Goal: Information Seeking & Learning: Compare options

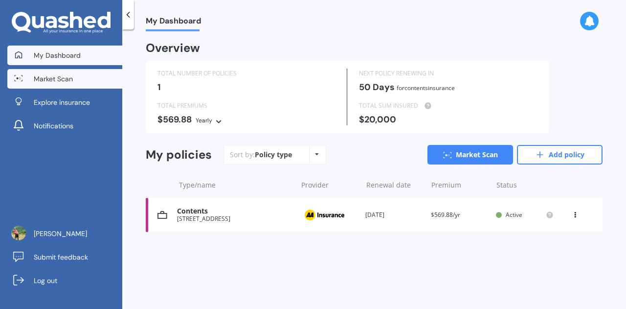
click at [61, 77] on span "Market Scan" at bounding box center [53, 79] width 39 height 10
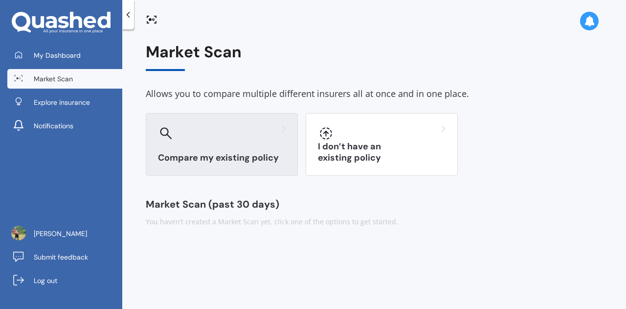
click at [209, 143] on div "Compare my existing policy" at bounding box center [222, 144] width 152 height 63
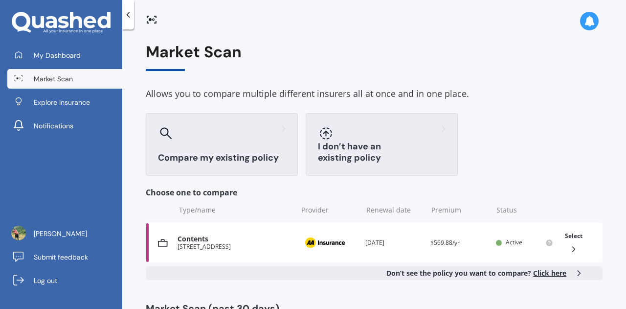
scroll to position [39, 0]
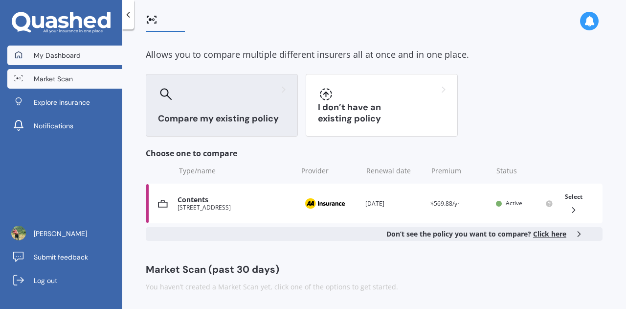
click at [72, 53] on span "My Dashboard" at bounding box center [57, 55] width 47 height 10
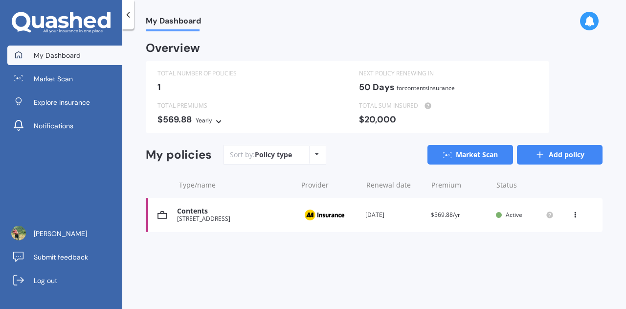
click at [559, 152] on link "Add policy" at bounding box center [560, 155] width 86 height 20
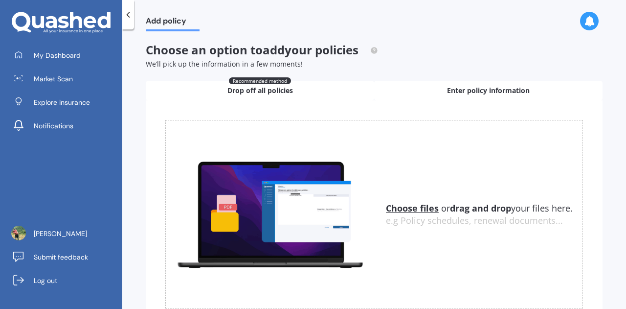
click at [433, 88] on div "Enter policy information" at bounding box center [488, 91] width 229 height 20
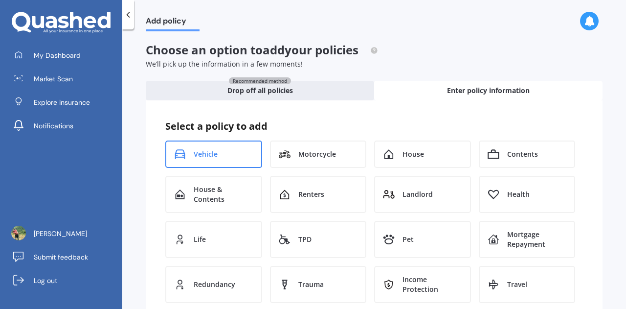
click at [237, 156] on div "Vehicle" at bounding box center [213, 153] width 97 height 27
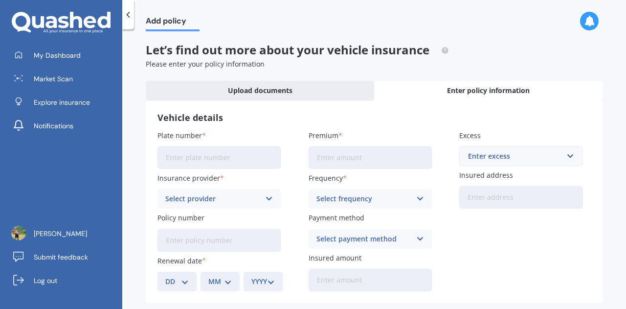
click at [219, 153] on input "Plate number" at bounding box center [219, 157] width 123 height 23
type input "NCP601"
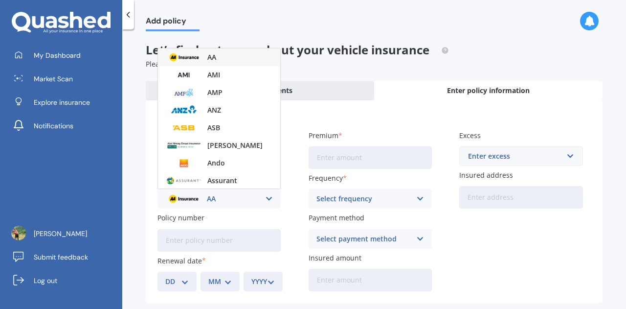
click at [195, 59] on img at bounding box center [184, 57] width 36 height 14
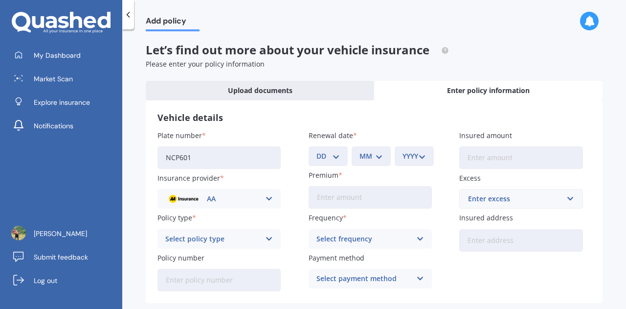
click at [328, 160] on select "DD 01 02 03 04 05 06 07 08 09 10 11 12 13 14 15 16 17 18 19 20 21 22 23 24 25 2…" at bounding box center [328, 156] width 23 height 11
select select "06"
click at [317, 151] on select "DD 01 02 03 04 05 06 07 08 09 10 11 12 13 14 15 16 17 18 19 20 21 22 23 24 25 2…" at bounding box center [328, 156] width 23 height 11
click at [363, 155] on select "MM 01 02 03 04 05 06 07 08 09 10 11 12" at bounding box center [371, 156] width 23 height 11
select select "10"
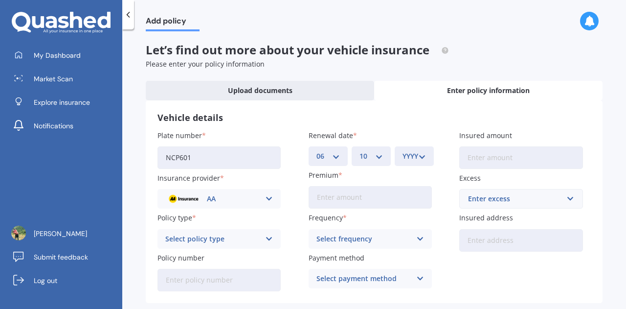
click at [360, 151] on select "MM 01 02 03 04 05 06 07 08 09 10 11 12" at bounding box center [371, 156] width 23 height 11
click at [410, 157] on select "YYYY 2027 2026 2025 2024 2023 2022 2021 2020 2019 2018 2017 2016 2015 2014 2013…" at bounding box center [414, 156] width 23 height 11
select select "2025"
click at [403, 151] on select "YYYY 2027 2026 2025 2024 2023 2022 2021 2020 2019 2018 2017 2016 2015 2014 2013…" at bounding box center [414, 156] width 23 height 11
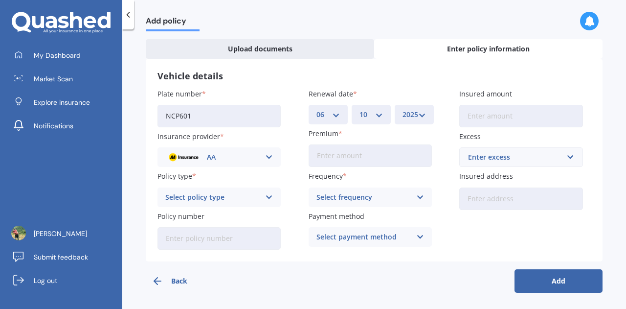
scroll to position [43, 0]
click at [343, 158] on input "Premium" at bounding box center [370, 154] width 123 height 23
type input "$56.95"
click at [346, 193] on div "Select frequency" at bounding box center [364, 196] width 95 height 11
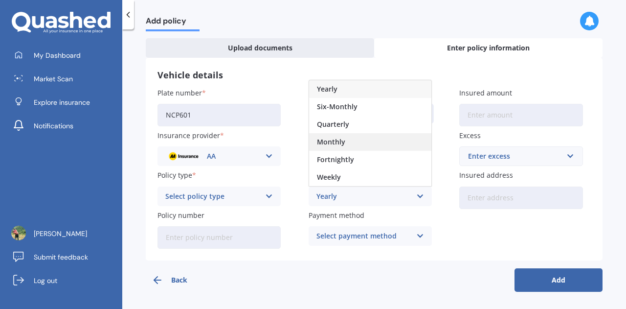
click at [339, 140] on span "Monthly" at bounding box center [331, 141] width 28 height 7
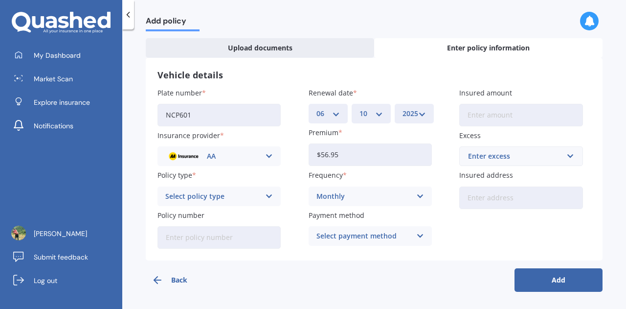
click at [346, 239] on div "Select payment method" at bounding box center [364, 236] width 95 height 11
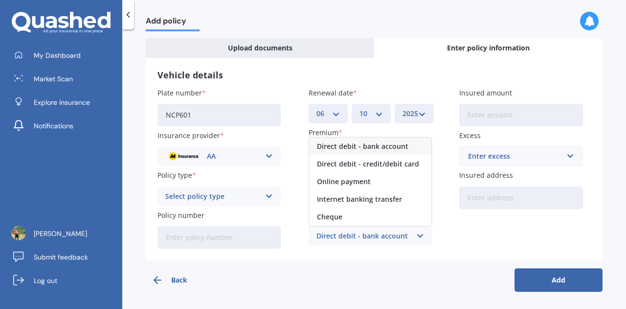
click at [339, 145] on span "Direct debit - bank account" at bounding box center [363, 146] width 92 height 7
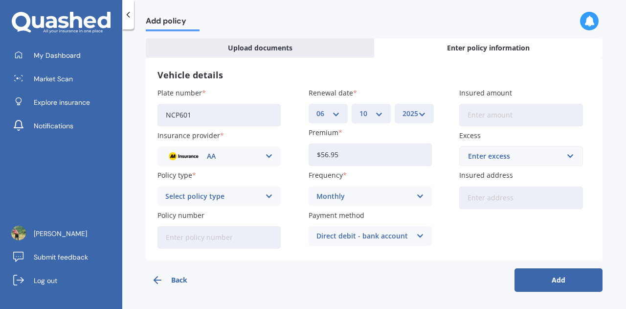
click at [208, 196] on div "Select policy type" at bounding box center [212, 196] width 95 height 11
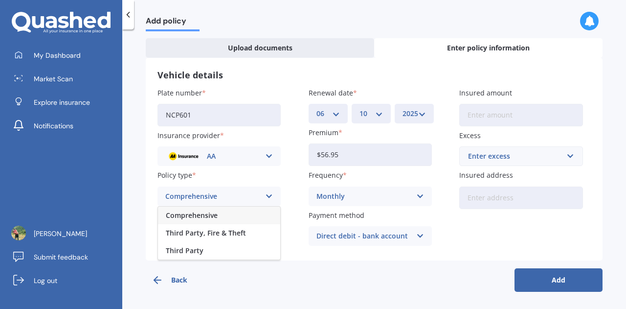
click at [203, 212] on span "Comprehensive" at bounding box center [192, 215] width 52 height 7
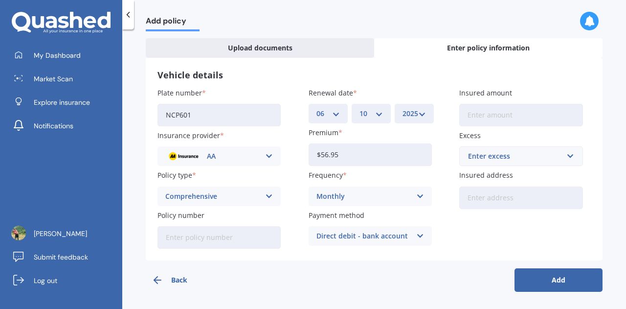
click at [506, 118] on input "Insured amount" at bounding box center [521, 115] width 123 height 23
type input "$4,600"
click at [476, 157] on div "Enter excess" at bounding box center [515, 156] width 94 height 11
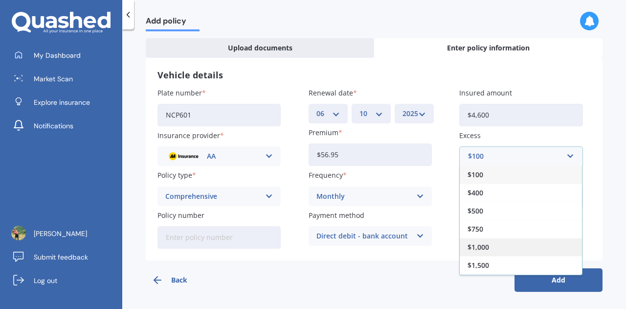
click at [483, 248] on span "$1,000" at bounding box center [479, 247] width 22 height 7
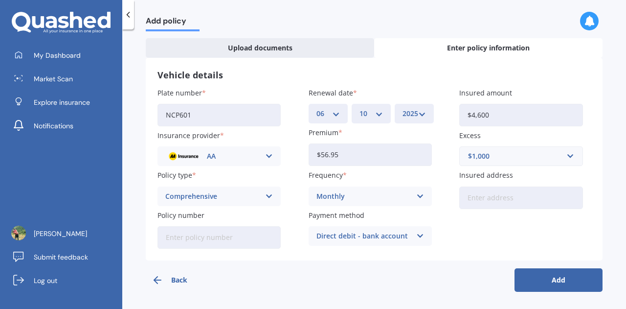
click at [485, 198] on input "Insured address" at bounding box center [521, 197] width 123 height 23
type input "[STREET_ADDRESS]"
click at [544, 276] on button "Add" at bounding box center [559, 279] width 88 height 23
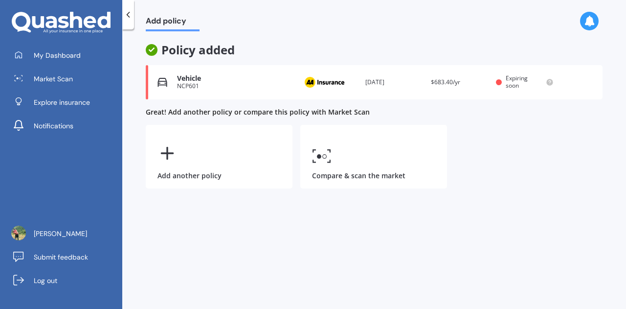
scroll to position [0, 0]
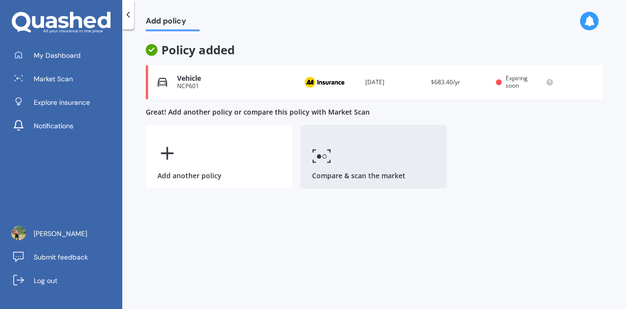
click at [337, 136] on link "Compare & scan the market" at bounding box center [373, 157] width 147 height 64
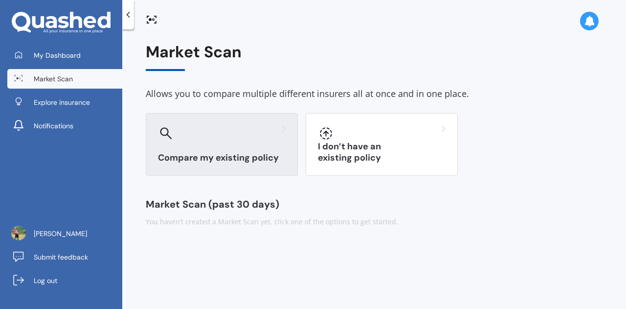
click at [224, 139] on div at bounding box center [222, 133] width 128 height 16
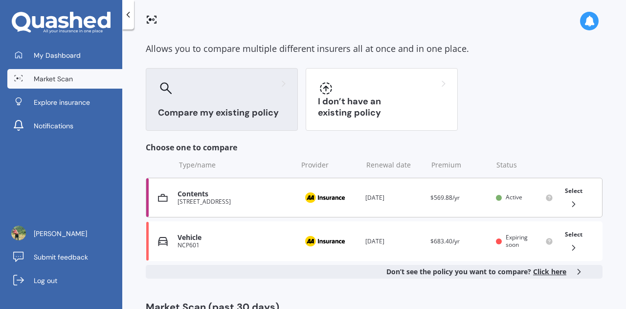
scroll to position [47, 0]
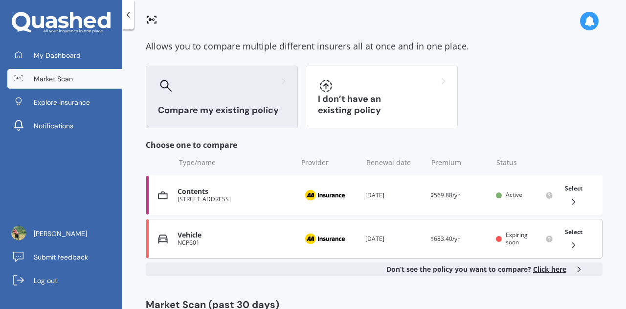
click at [387, 242] on div "Renewal date [DATE]" at bounding box center [394, 239] width 57 height 10
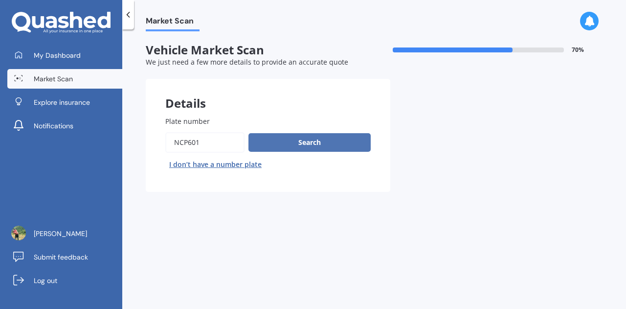
click at [308, 145] on button "Search" at bounding box center [310, 142] width 122 height 19
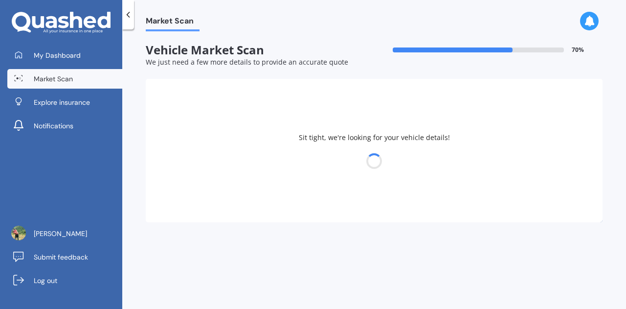
select select "MITSUBISHI"
select select "OUTLANDER"
select select "28"
select select "04"
select select "1995"
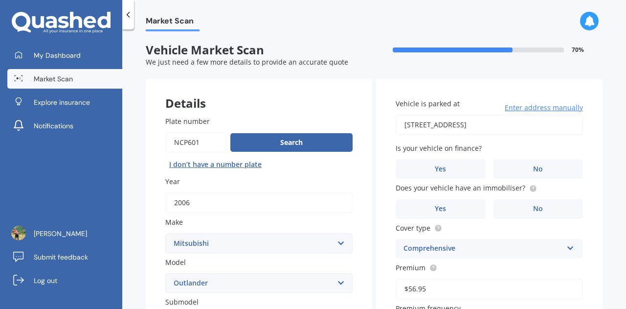
click at [465, 127] on input "[STREET_ADDRESS]" at bounding box center [489, 125] width 187 height 21
type input "[STREET_ADDRESS][PERSON_NAME]"
click at [509, 160] on label "No" at bounding box center [539, 169] width 90 height 20
click at [0, 0] on input "No" at bounding box center [0, 0] width 0 height 0
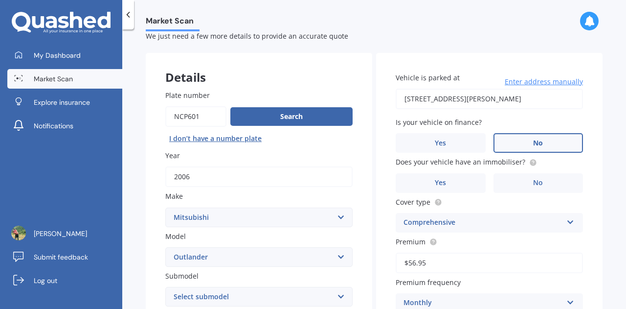
scroll to position [29, 0]
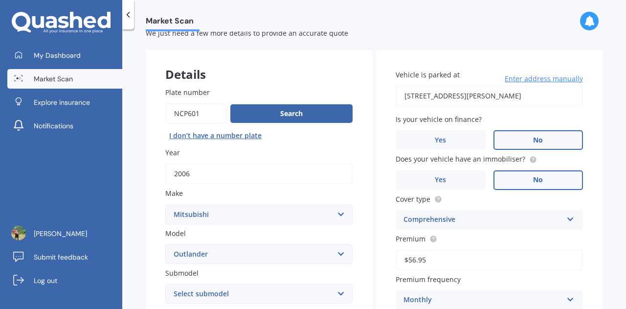
click at [518, 176] on label "No" at bounding box center [539, 180] width 90 height 20
click at [0, 0] on input "No" at bounding box center [0, 0] width 0 height 0
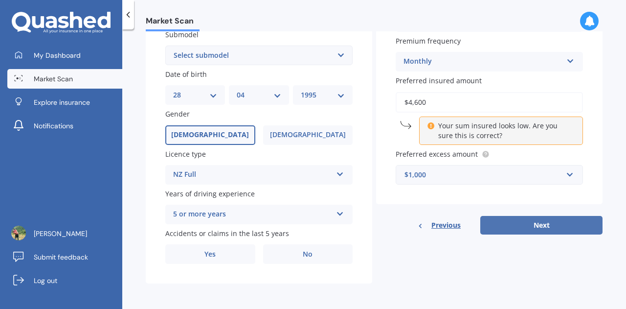
click at [516, 223] on button "Next" at bounding box center [542, 225] width 122 height 19
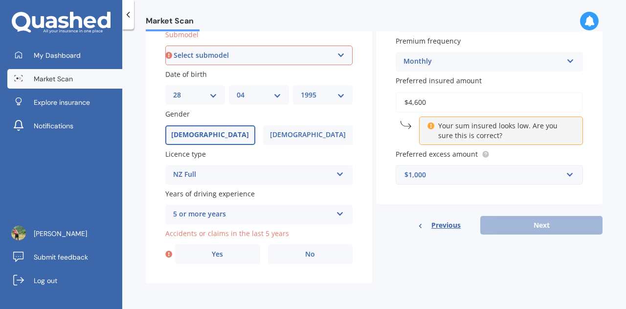
scroll to position [266, 0]
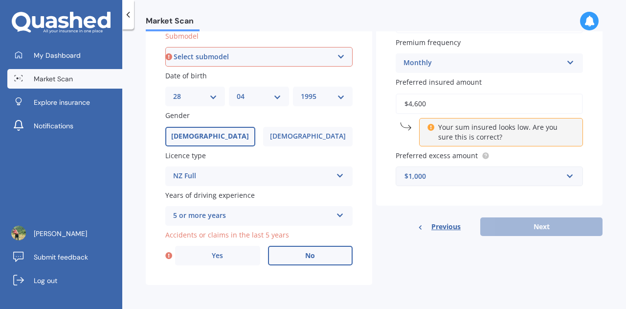
click at [307, 252] on span "No" at bounding box center [310, 256] width 10 height 8
click at [0, 0] on input "No" at bounding box center [0, 0] width 0 height 0
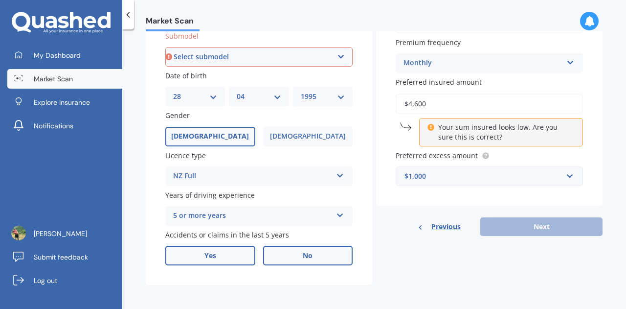
click at [215, 263] on label "Yes" at bounding box center [210, 256] width 90 height 20
click at [0, 0] on input "Yes" at bounding box center [0, 0] width 0 height 0
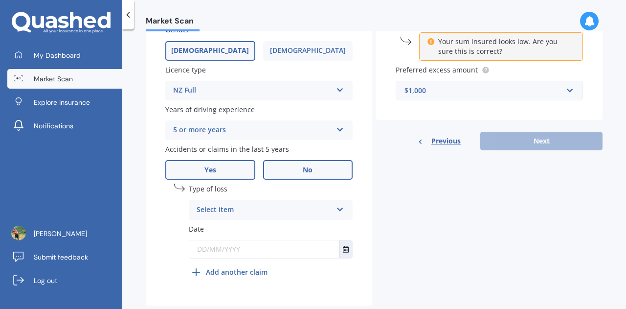
scroll to position [354, 0]
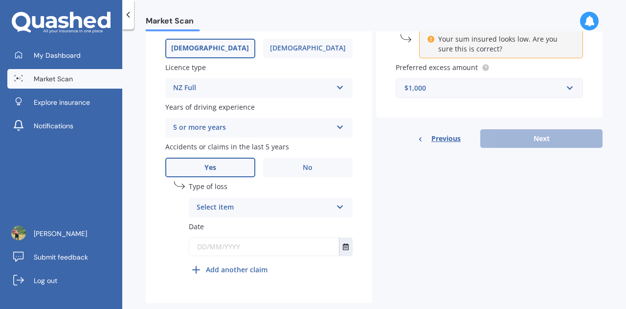
click at [216, 206] on div "Select item" at bounding box center [265, 208] width 136 height 12
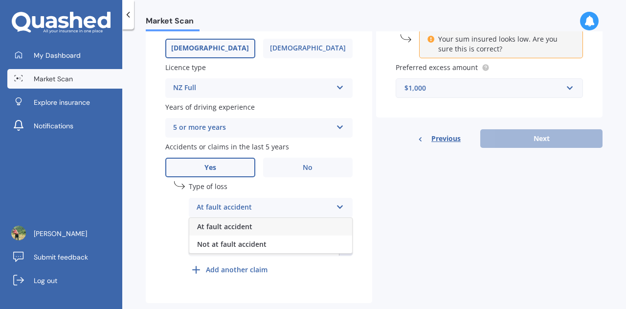
click at [223, 228] on span "At fault accident" at bounding box center [224, 226] width 55 height 9
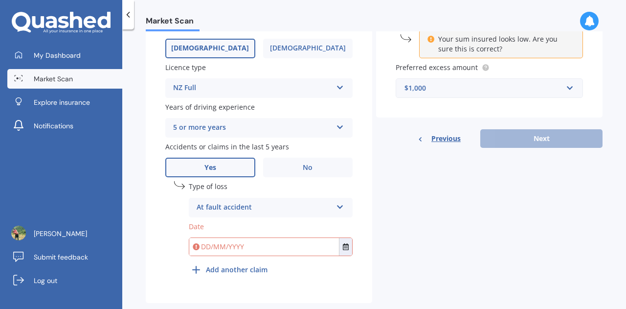
scroll to position [375, 0]
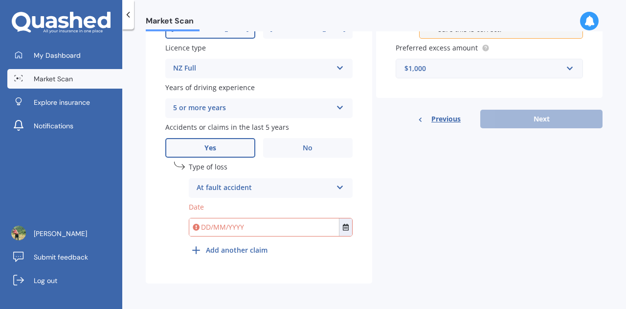
click at [255, 224] on input "text" at bounding box center [264, 227] width 150 height 18
type input "[DATE]"
click at [286, 259] on div "undefined 1 Type of loss At fault accident At fault accident Not at fault accid…" at bounding box center [271, 210] width 164 height 98
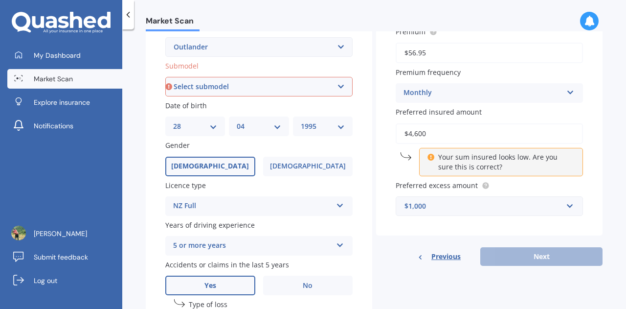
scroll to position [259, 0]
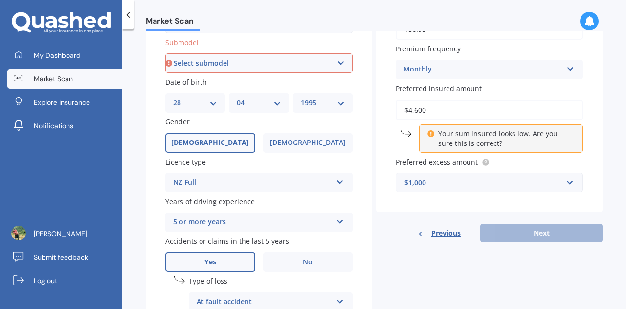
click at [532, 232] on div "Previous Next" at bounding box center [489, 233] width 227 height 19
click at [501, 234] on div "Previous Next" at bounding box center [489, 233] width 227 height 19
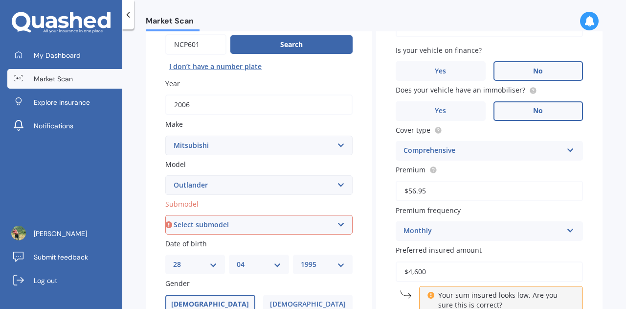
scroll to position [91, 0]
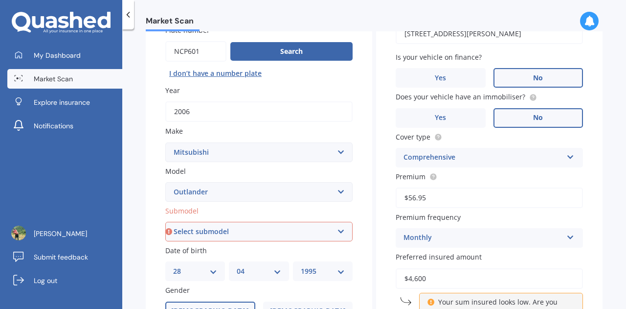
click at [187, 228] on select "Select submodel (All other) 2.4 Litre Station Wagon 3.0 Litre AWD 3.0 VRX Auto …" at bounding box center [258, 232] width 187 height 20
select select "LS 2.4P/CVT"
click at [165, 222] on select "Select submodel (All other) 2.4 Litre Station Wagon 3.0 Litre AWD 3.0 VRX Auto …" at bounding box center [258, 232] width 187 height 20
click at [238, 239] on select "Select submodel (All other) 2.4 Litre Station Wagon 3.0 Litre AWD 3.0 VRX Auto …" at bounding box center [258, 232] width 187 height 20
click at [165, 222] on select "Select submodel (All other) 2.4 Litre Station Wagon 3.0 Litre AWD 3.0 VRX Auto …" at bounding box center [258, 232] width 187 height 20
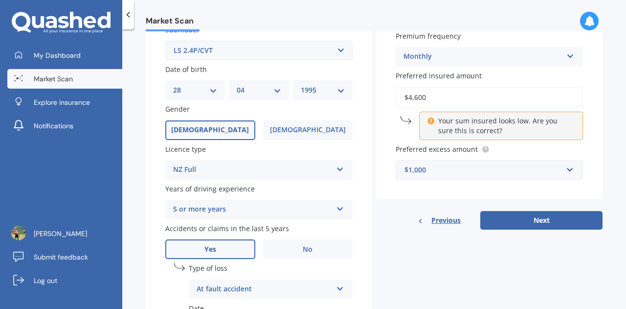
scroll to position [313, 0]
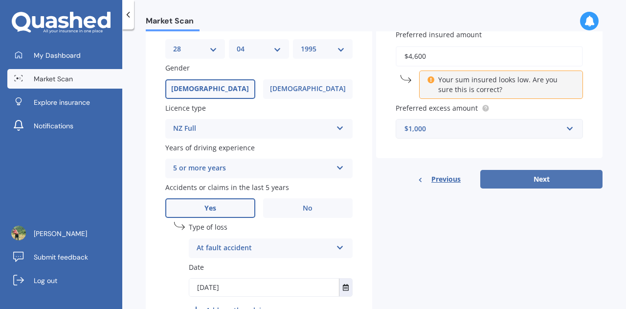
click at [515, 183] on button "Next" at bounding box center [542, 179] width 122 height 19
select select "28"
select select "04"
select select "1995"
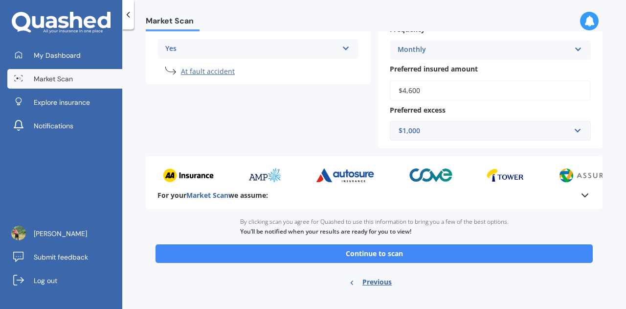
scroll to position [278, 0]
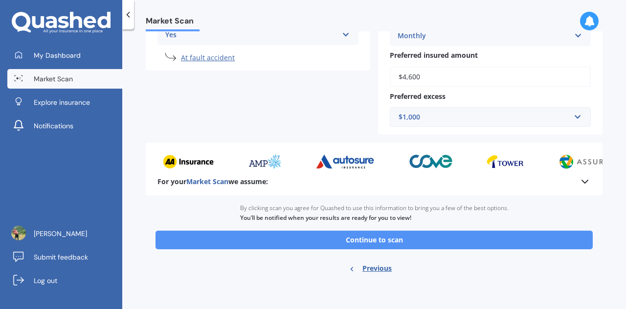
click at [396, 234] on button "Continue to scan" at bounding box center [375, 240] width 438 height 19
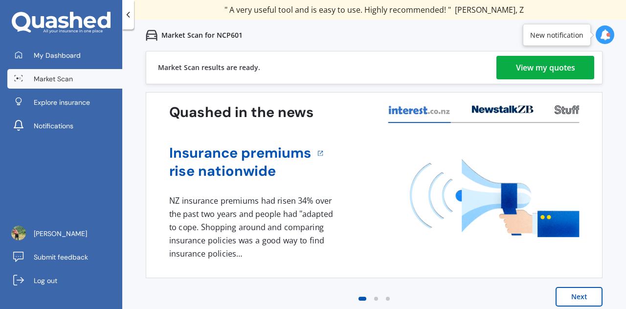
click at [548, 48] on div "Market Scan for NCP601" at bounding box center [374, 35] width 504 height 31
click at [535, 62] on div "View my quotes" at bounding box center [545, 67] width 59 height 23
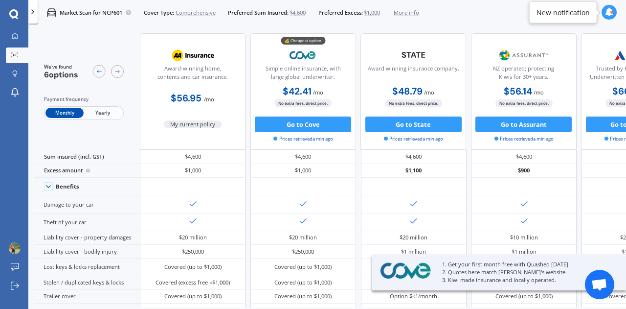
click at [91, 110] on span "Yearly" at bounding box center [103, 113] width 38 height 10
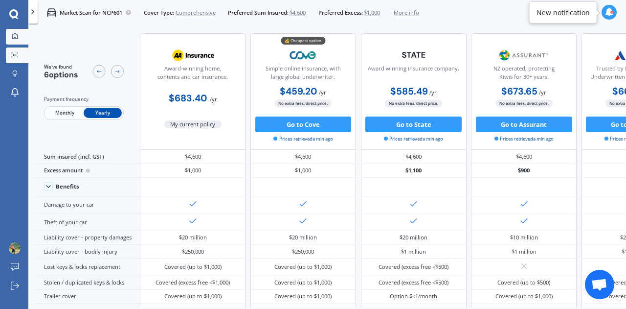
click at [13, 32] on link "My Dashboard" at bounding box center [17, 37] width 23 height 16
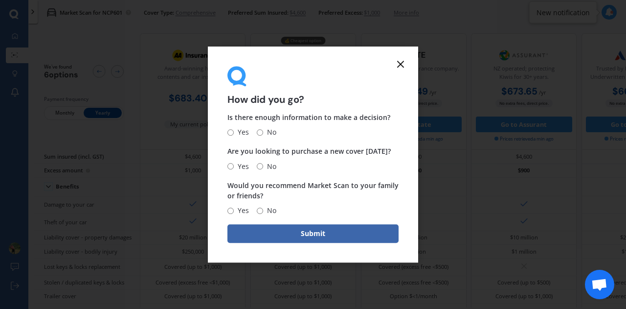
click at [396, 65] on icon at bounding box center [401, 64] width 12 height 12
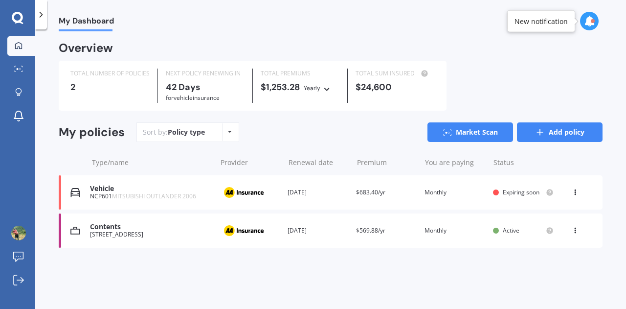
click at [569, 133] on link "Add policy" at bounding box center [560, 132] width 86 height 20
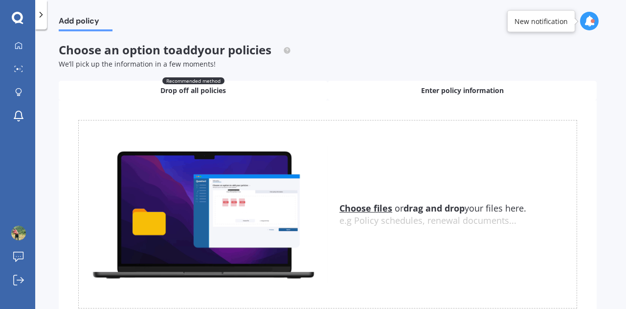
click at [415, 88] on div "Enter policy information" at bounding box center [462, 91] width 269 height 20
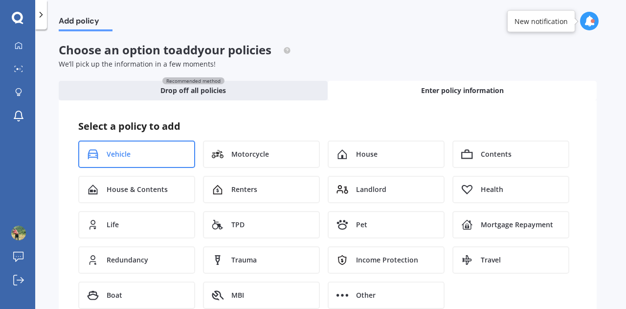
click at [98, 158] on icon at bounding box center [93, 154] width 10 height 10
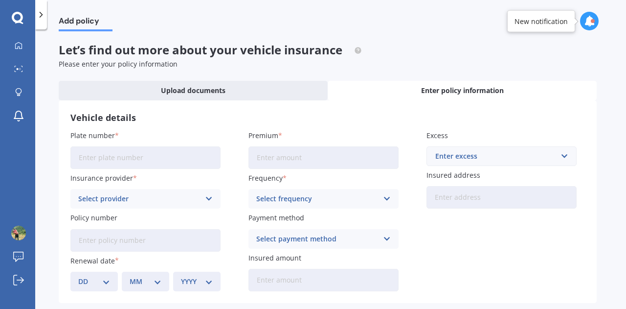
click at [122, 152] on input "Plate number" at bounding box center [145, 157] width 150 height 23
type input "JBQ322"
click at [131, 194] on div "Select provider" at bounding box center [139, 198] width 122 height 11
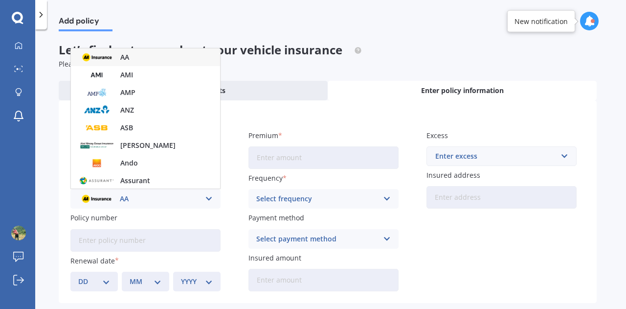
click at [113, 58] on img at bounding box center [97, 57] width 36 height 14
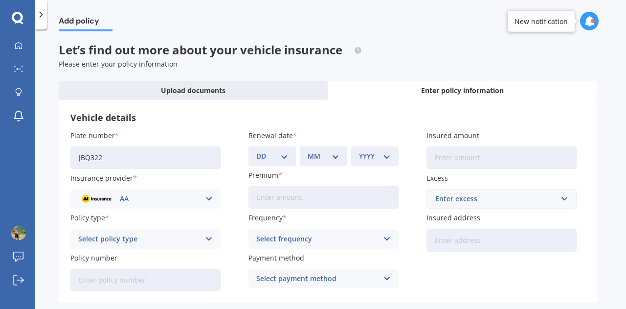
scroll to position [43, 0]
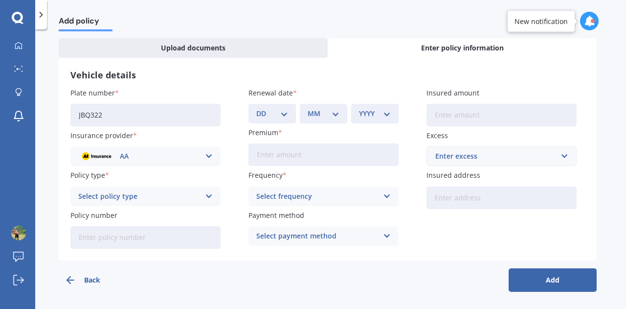
click at [142, 198] on div "Select policy type" at bounding box center [139, 196] width 122 height 11
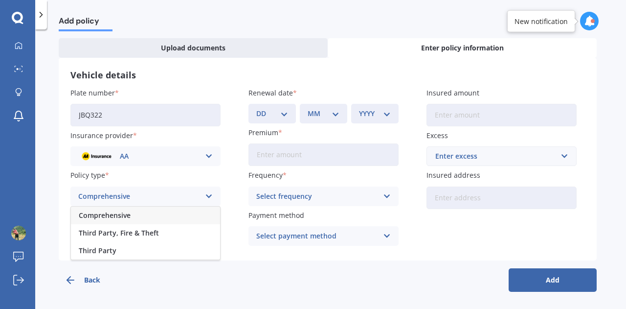
click at [112, 221] on div "Comprehensive" at bounding box center [145, 216] width 149 height 18
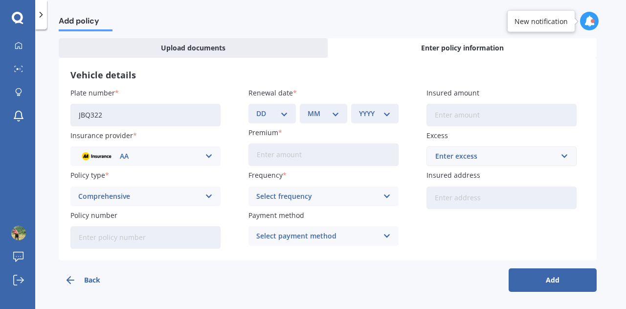
click at [111, 238] on input "Policy number" at bounding box center [145, 237] width 150 height 23
paste input "AMV035963123"
type input "AMV035963123"
click at [284, 117] on select "DD 01 02 03 04 05 06 07 08 09 10 11 12 13 14 15 16 17 18 19 20 21 22 23 24 25 2…" at bounding box center [272, 113] width 32 height 11
click at [283, 110] on select "DD 01 02 03 04 05 06 07 08 09 10 11 12 13 14 15 16 17 18 19 20 21 22 23 24 25 2…" at bounding box center [272, 113] width 32 height 11
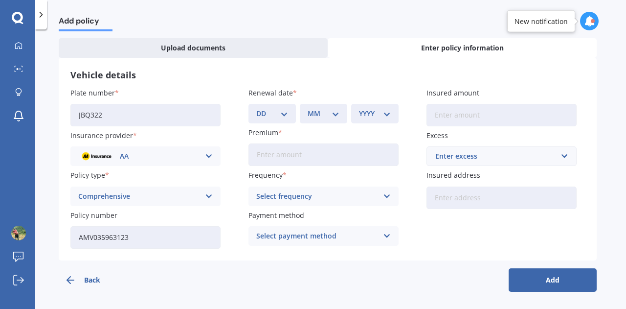
select select "18"
click at [256, 108] on select "DD 01 02 03 04 05 06 07 08 09 10 11 12 13 14 15 16 17 18 19 20 21 22 23 24 25 2…" at bounding box center [272, 113] width 32 height 11
click at [316, 117] on select "MM 01 02 03 04 05 06 07 08 09 10 11 12" at bounding box center [324, 113] width 32 height 11
select select "02"
click at [308, 108] on select "MM 01 02 03 04 05 06 07 08 09 10 11 12" at bounding box center [324, 113] width 32 height 11
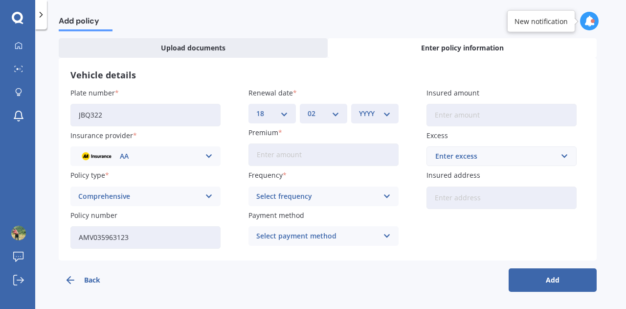
click at [354, 113] on div "YYYY 2027 2026 2025 2024 2023 2022 2021 2020 2019 2018 2017 2016 2015 2014 2013…" at bounding box center [374, 114] width 47 height 20
click at [370, 114] on select "YYYY 2027 2026 2025 2024 2023 2022 2021 2020 2019 2018 2017 2016 2015 2014 2013…" at bounding box center [375, 113] width 32 height 11
select select "2026"
click at [359, 108] on select "YYYY 2027 2026 2025 2024 2023 2022 2021 2020 2019 2018 2017 2016 2015 2014 2013…" at bounding box center [375, 113] width 32 height 11
click at [266, 157] on input "Premium" at bounding box center [324, 154] width 150 height 23
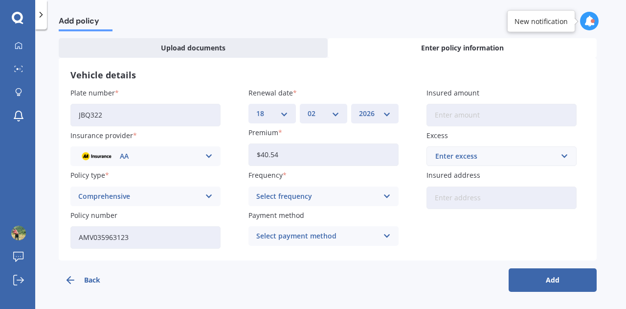
type input "$40.54"
click at [279, 183] on div "Frequency Select frequency Yearly Six-Monthly Quarterly Monthly Fortnightly Wee…" at bounding box center [324, 188] width 150 height 36
click at [274, 196] on div "Select frequency" at bounding box center [317, 196] width 122 height 11
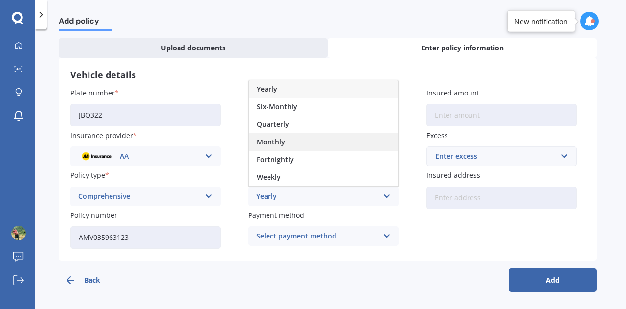
click at [270, 145] on span "Monthly" at bounding box center [271, 141] width 28 height 7
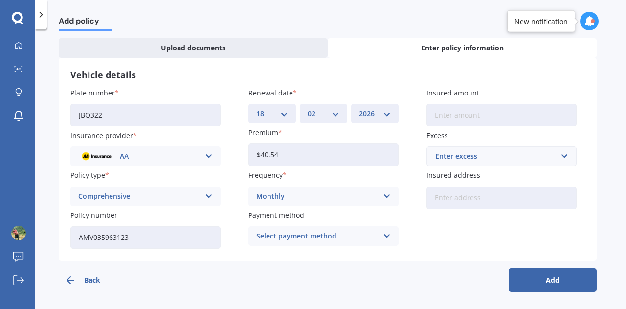
click at [268, 245] on div "Select payment method Direct debit - bank account Direct debit - credit/debit c…" at bounding box center [324, 236] width 150 height 20
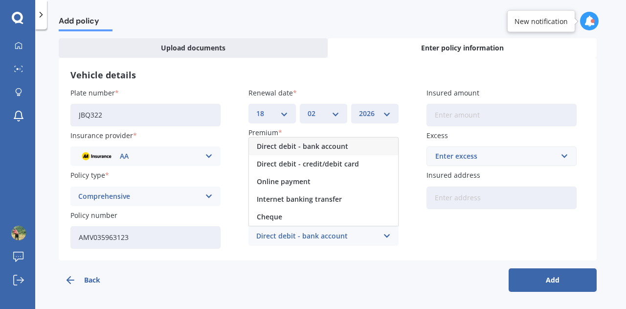
click at [293, 146] on span "Direct debit - bank account" at bounding box center [303, 146] width 92 height 7
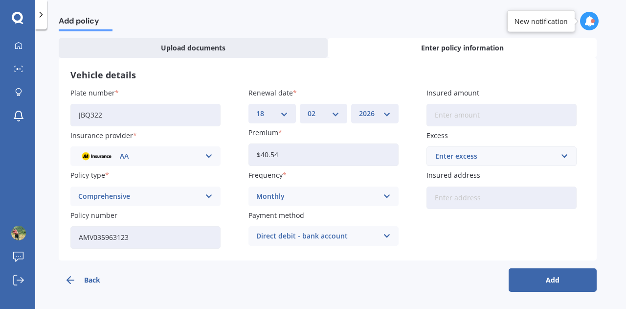
click at [445, 115] on input "Insured amount" at bounding box center [502, 115] width 150 height 23
type input "$1,500"
click at [453, 157] on div "Enter excess" at bounding box center [496, 156] width 121 height 11
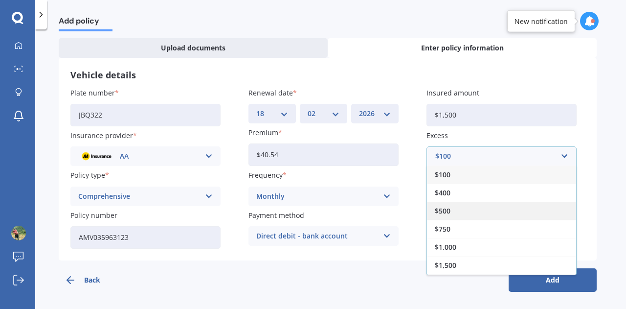
click at [447, 208] on span "$500" at bounding box center [443, 211] width 16 height 7
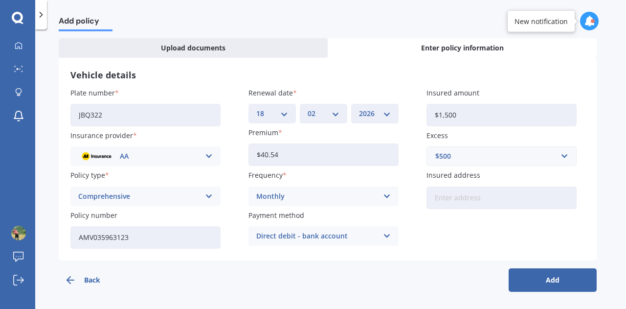
click at [471, 201] on input "Insured address" at bounding box center [502, 197] width 150 height 23
type input "[STREET_ADDRESS][PERSON_NAME]"
click at [537, 281] on button "Add" at bounding box center [553, 279] width 88 height 23
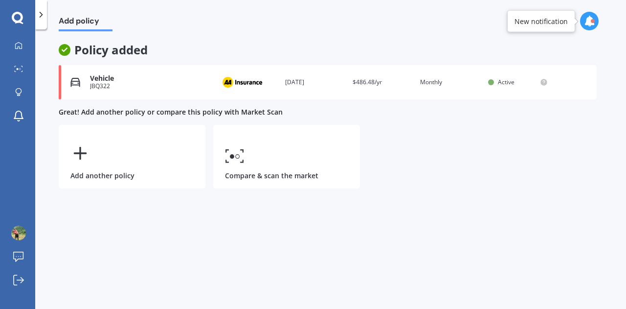
scroll to position [0, 0]
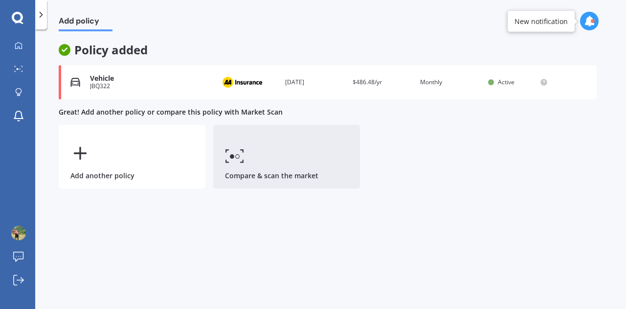
click at [277, 147] on link "Compare & scan the market" at bounding box center [286, 157] width 147 height 64
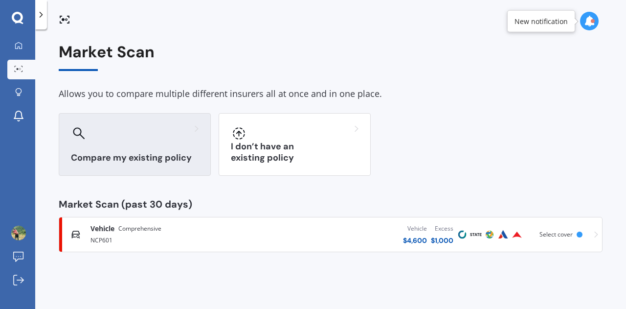
click at [154, 138] on div at bounding box center [135, 133] width 128 height 16
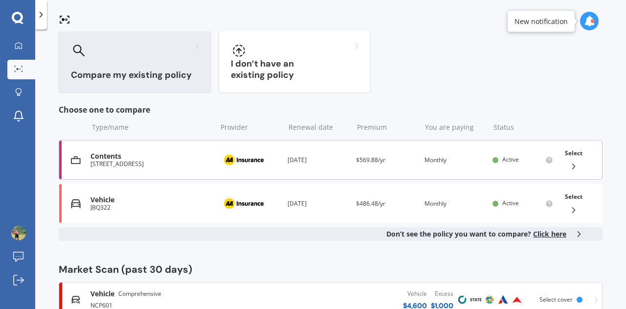
scroll to position [83, 0]
click at [175, 216] on div "Vehicle JBQ322 Provider Renewal date [DATE] Premium $486.48/yr You are paying M…" at bounding box center [331, 203] width 544 height 40
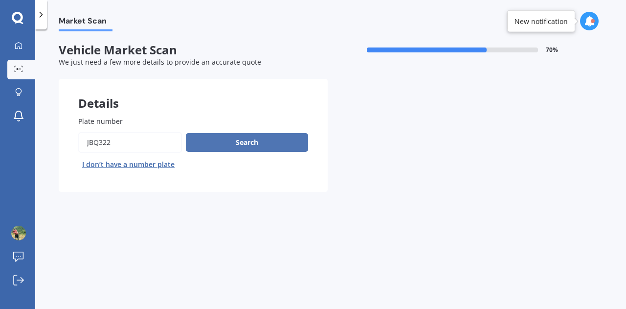
click at [252, 142] on button "Search" at bounding box center [247, 142] width 122 height 19
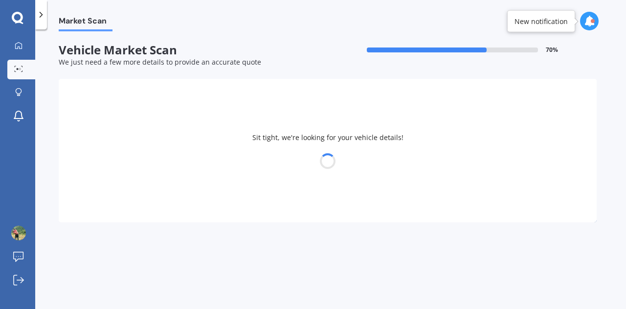
select select "NISSAN"
select select "MARCH"
select select "28"
select select "04"
select select "1995"
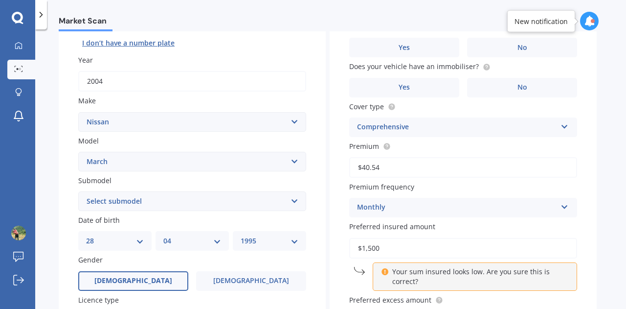
scroll to position [122, 0]
click at [134, 209] on select "Select submodel (All)" at bounding box center [192, 201] width 228 height 20
select select "(ALL)"
click at [78, 191] on select "Select submodel (All)" at bounding box center [192, 201] width 228 height 20
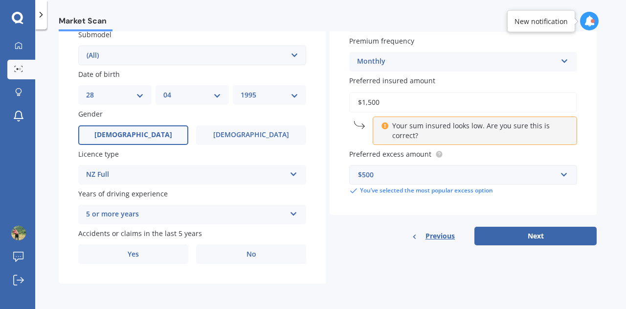
scroll to position [264, 0]
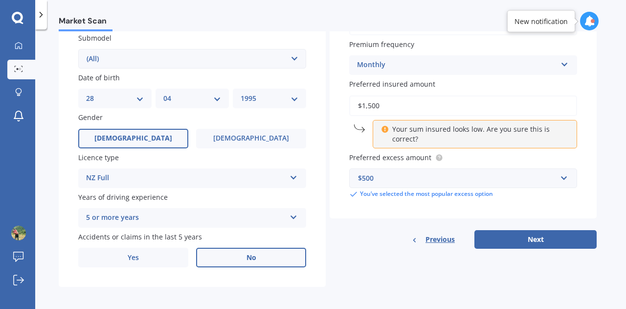
click at [235, 263] on label "No" at bounding box center [251, 258] width 110 height 20
click at [0, 0] on input "No" at bounding box center [0, 0] width 0 height 0
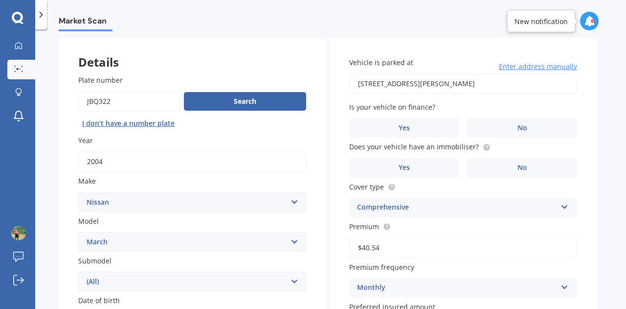
scroll to position [41, 0]
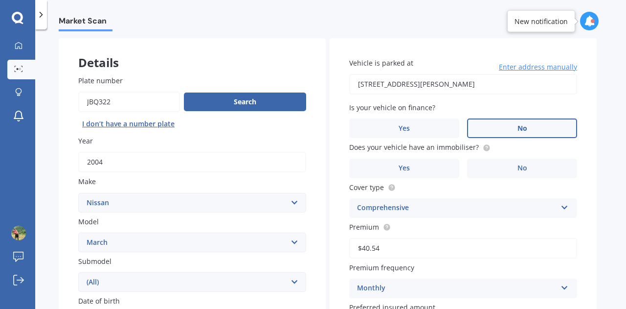
click at [510, 130] on label "No" at bounding box center [522, 128] width 110 height 20
click at [0, 0] on input "No" at bounding box center [0, 0] width 0 height 0
click at [500, 176] on label "No" at bounding box center [522, 169] width 110 height 20
click at [0, 0] on input "No" at bounding box center [0, 0] width 0 height 0
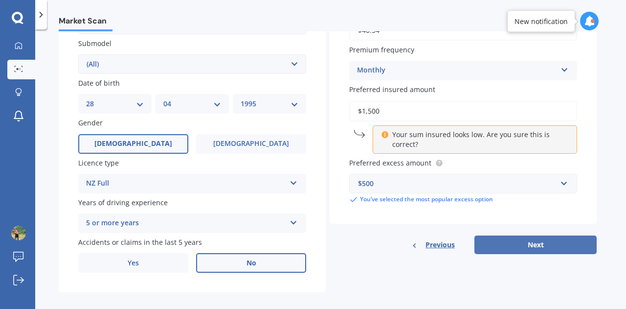
click at [525, 252] on button "Next" at bounding box center [536, 244] width 122 height 19
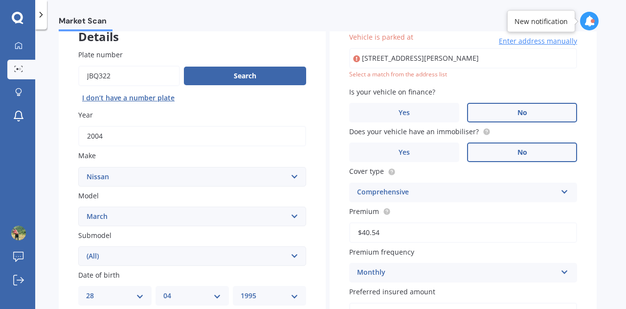
type input "[STREET_ADDRESS][PERSON_NAME]"
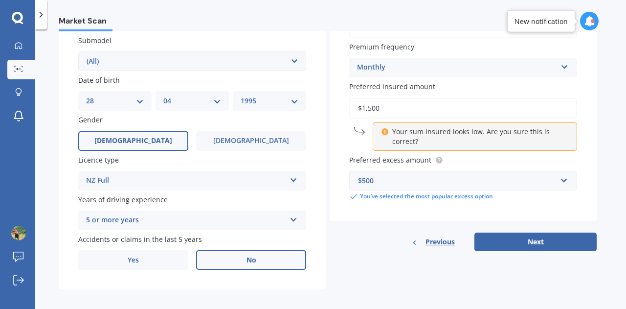
scroll to position [269, 0]
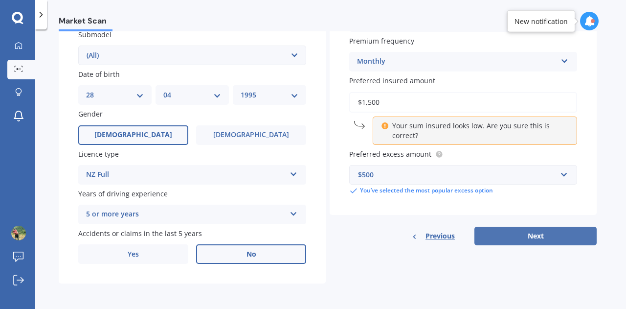
click at [509, 229] on button "Next" at bounding box center [536, 236] width 122 height 19
select select "28"
select select "04"
select select "1995"
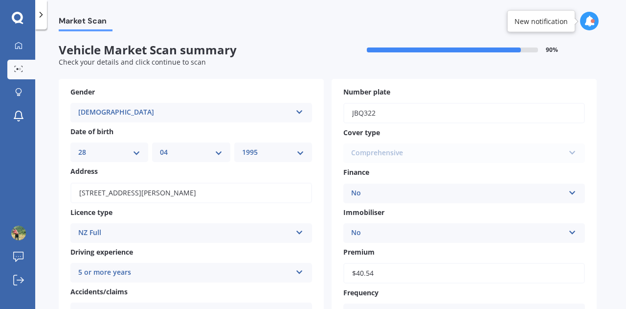
scroll to position [278, 0]
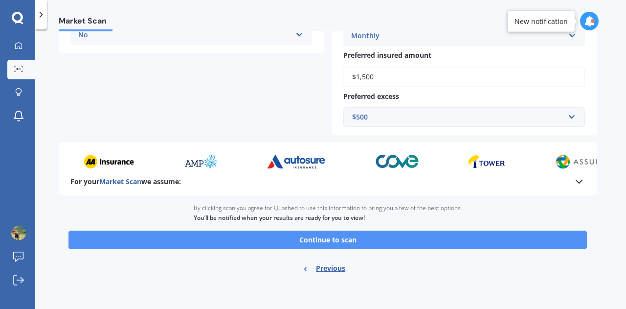
click at [358, 239] on button "Continue to scan" at bounding box center [328, 240] width 519 height 19
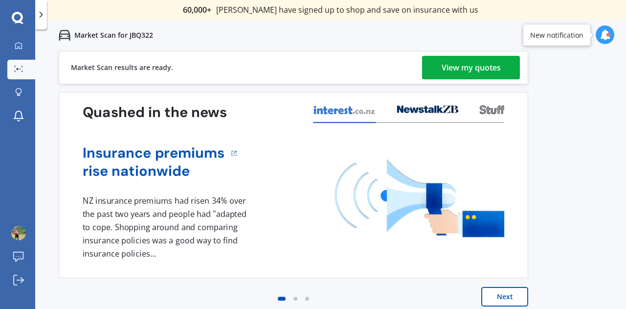
click at [450, 65] on div "View my quotes" at bounding box center [471, 67] width 59 height 23
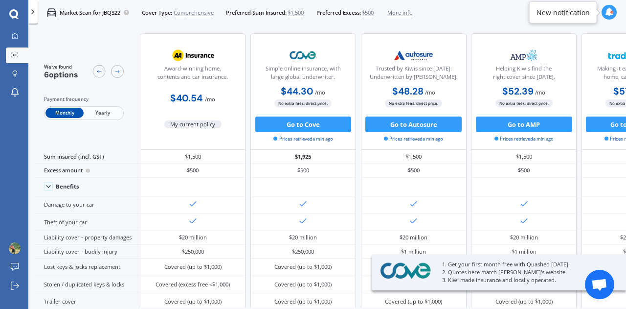
click at [96, 113] on span "Yearly" at bounding box center [103, 113] width 38 height 10
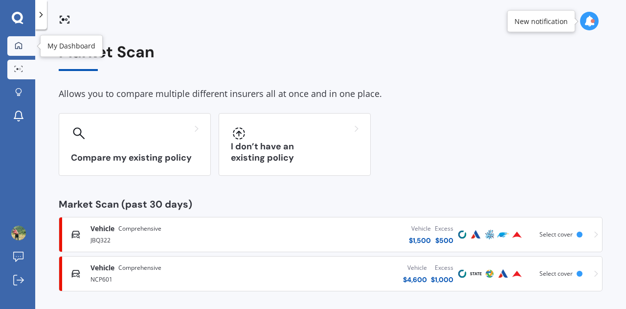
click at [19, 51] on link "My Dashboard" at bounding box center [21, 46] width 28 height 20
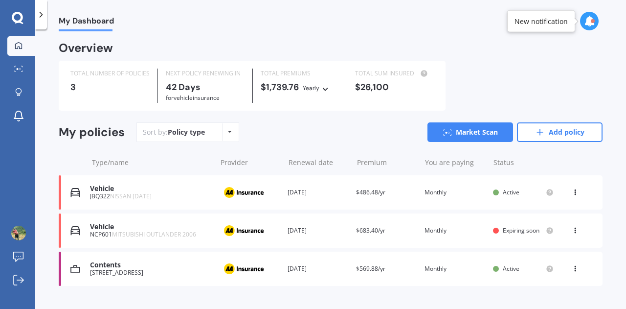
click at [165, 237] on span "MITSUBISHI OUTLANDER 2006" at bounding box center [154, 234] width 84 height 8
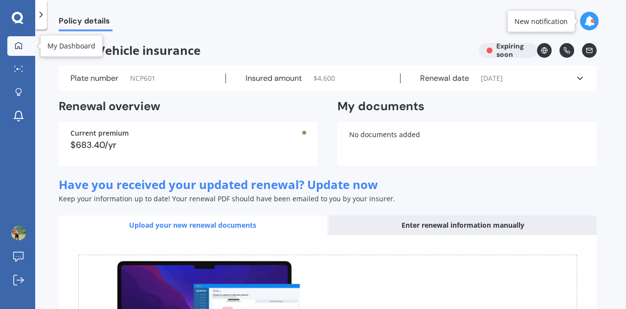
click at [17, 44] on icon at bounding box center [19, 46] width 8 height 8
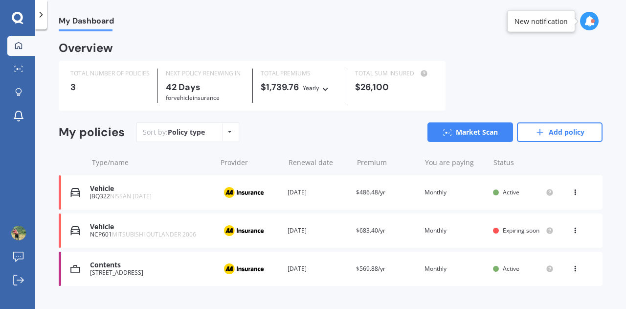
click at [41, 13] on polyline at bounding box center [41, 14] width 2 height 5
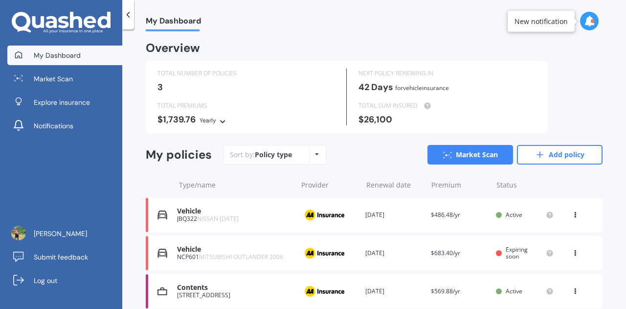
click at [130, 8] on div at bounding box center [128, 14] width 12 height 29
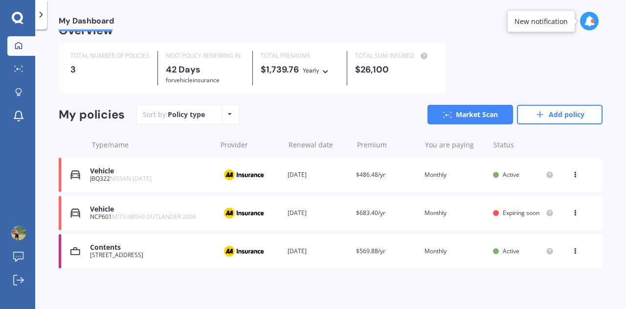
scroll to position [18, 0]
click at [301, 173] on div "Renewal date [DATE]" at bounding box center [318, 174] width 61 height 10
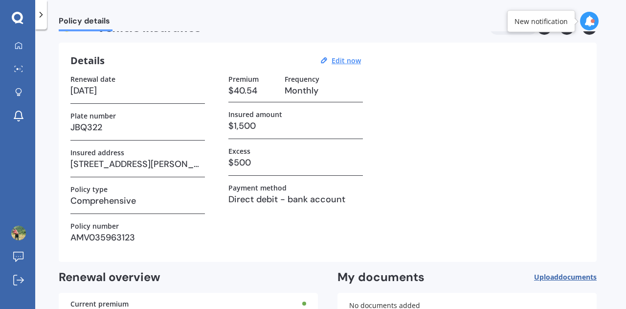
scroll to position [23, 0]
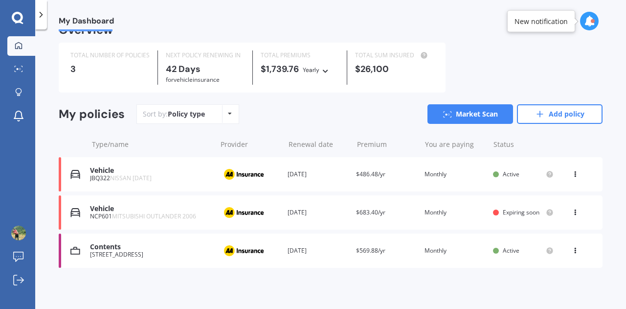
scroll to position [18, 0]
click at [386, 217] on div "Vehicle NCP601 MITSUBISHI OUTLANDER 2006 Provider Renewal date [DATE] Premium $…" at bounding box center [331, 212] width 544 height 34
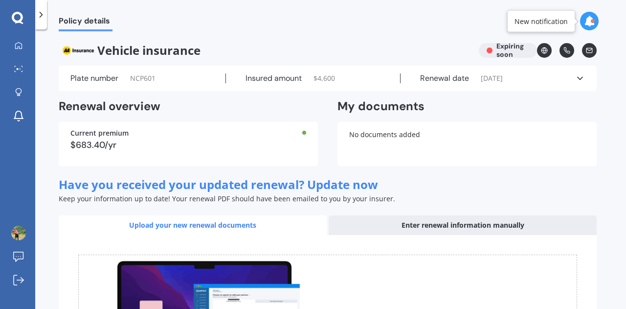
click at [125, 136] on div "Current premium" at bounding box center [188, 133] width 236 height 7
click at [292, 145] on div "$683.40/yr" at bounding box center [188, 144] width 236 height 9
click at [582, 80] on icon at bounding box center [581, 78] width 10 height 10
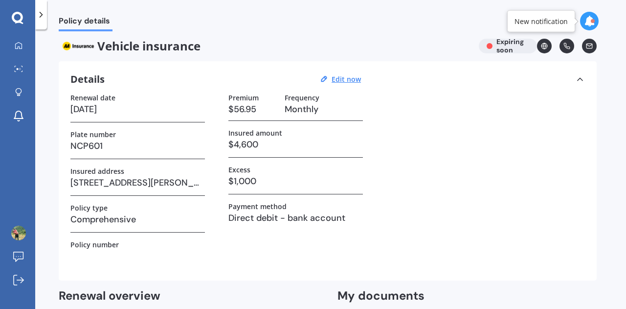
scroll to position [5, 0]
